Goal: Answer question/provide support

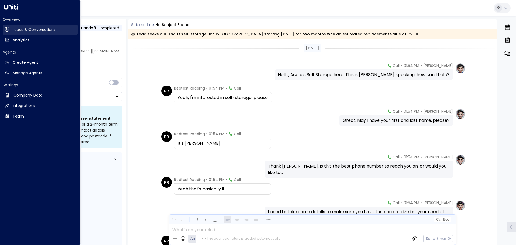
click at [20, 30] on h2 "Leads & Conversations" at bounding box center [34, 30] width 43 height 6
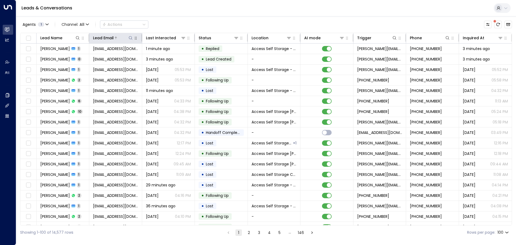
click at [132, 40] on icon at bounding box center [130, 37] width 3 height 3
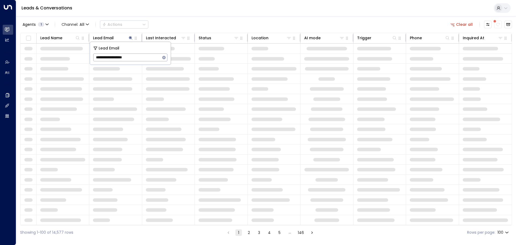
type input "**********"
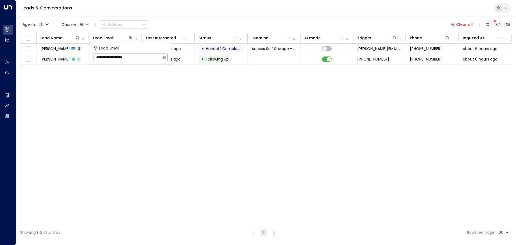
click at [145, 51] on div "Lead Email" at bounding box center [131, 48] width 74 height 6
click at [97, 77] on div "Lead Name Lead Email Last Interacted Status Location AI mode Trigger Phone Inqu…" at bounding box center [266, 129] width 492 height 193
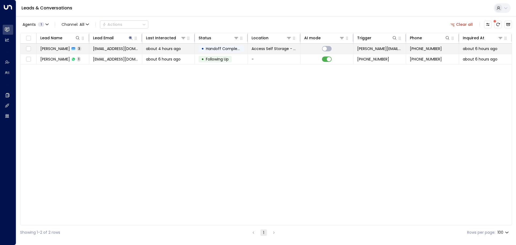
click at [82, 48] on td "[PERSON_NAME] 3" at bounding box center [63, 49] width 53 height 10
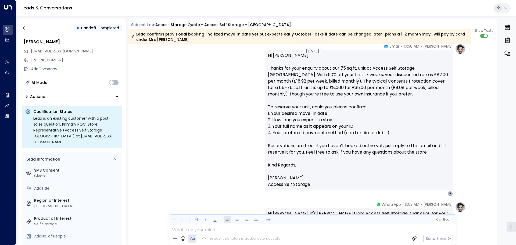
scroll to position [286, 0]
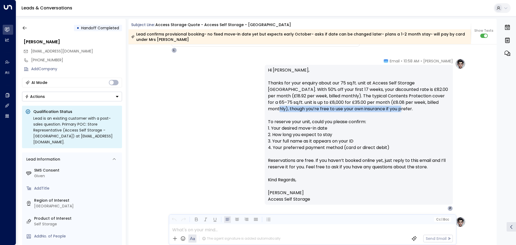
drag, startPoint x: 412, startPoint y: 101, endPoint x: 406, endPoint y: 106, distance: 7.8
click at [406, 106] on p "Hi [PERSON_NAME], Thanks for your enquiry about our 75 sq.ft. unit at Access Se…" at bounding box center [359, 122] width 182 height 110
copy p "though you’re free to use your own insurance if you prefer."
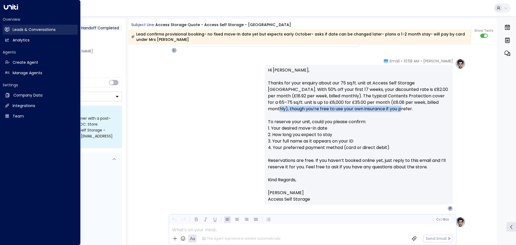
click at [17, 29] on h2 "Leads & Conversations" at bounding box center [34, 30] width 43 height 6
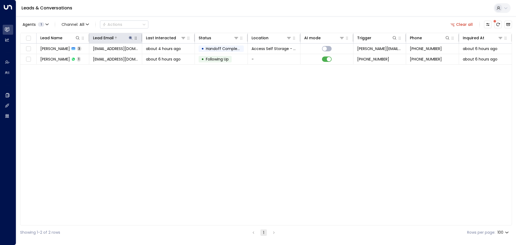
click at [128, 37] on button at bounding box center [130, 37] width 5 height 5
click at [165, 58] on icon "button" at bounding box center [164, 57] width 4 height 4
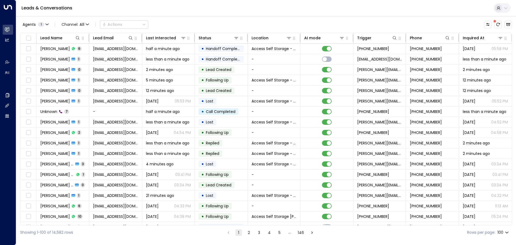
click at [195, 24] on div "Agents 1 Channel: All Actions" at bounding box center [266, 24] width 492 height 11
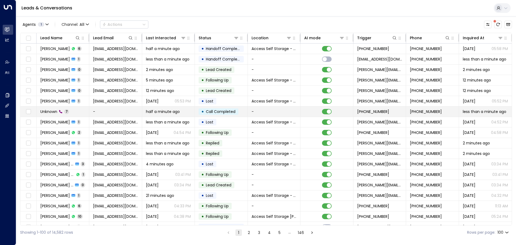
click at [164, 111] on span "half a minute ago" at bounding box center [163, 111] width 34 height 5
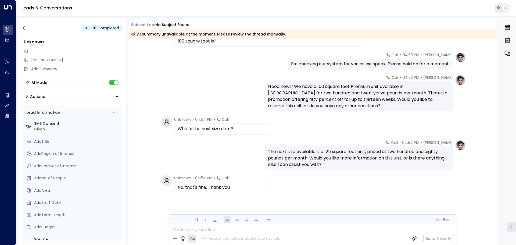
scroll to position [36, 0]
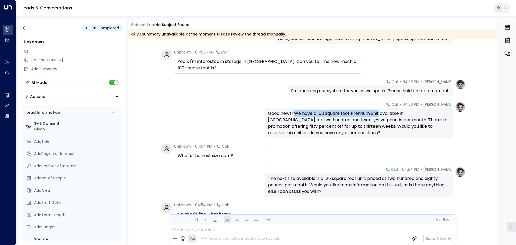
drag, startPoint x: 294, startPoint y: 113, endPoint x: 380, endPoint y: 114, distance: 85.2
click at [380, 114] on div "Good news! We have a 100 square foot Premium unit available in [GEOGRAPHIC_DATA…" at bounding box center [359, 123] width 182 height 26
copy div "We have a 100 square foot Premium unit"
